Goal: Find specific page/section: Find specific page/section

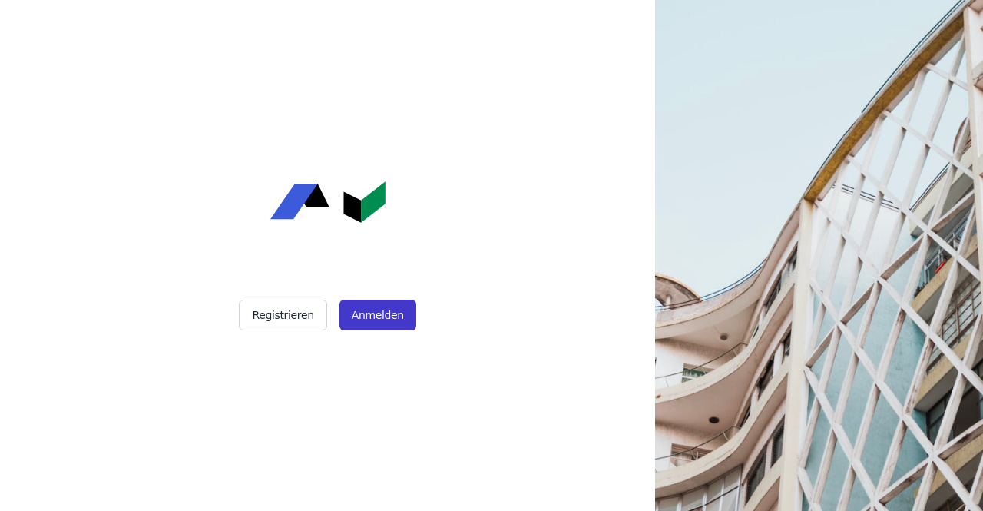
click at [382, 316] on button "Anmelden" at bounding box center [377, 315] width 77 height 31
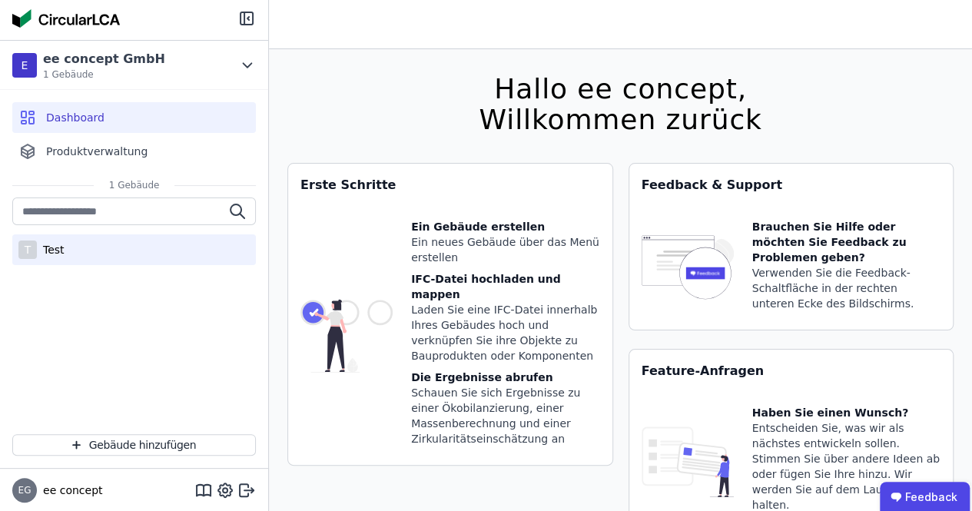
click at [72, 244] on div "T Test" at bounding box center [133, 249] width 243 height 31
